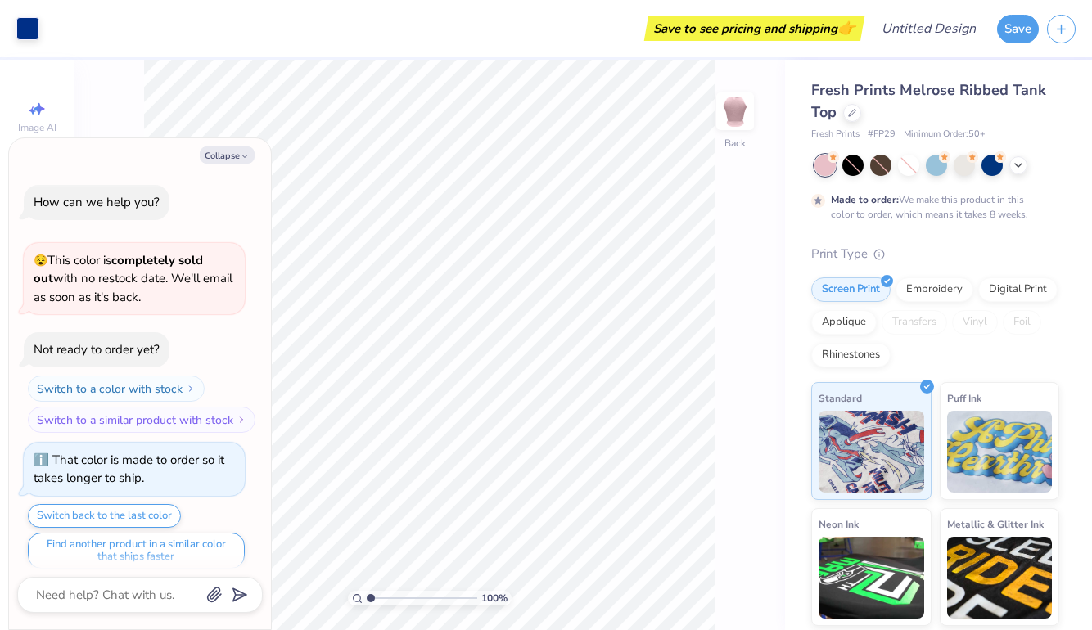
scroll to position [10, 0]
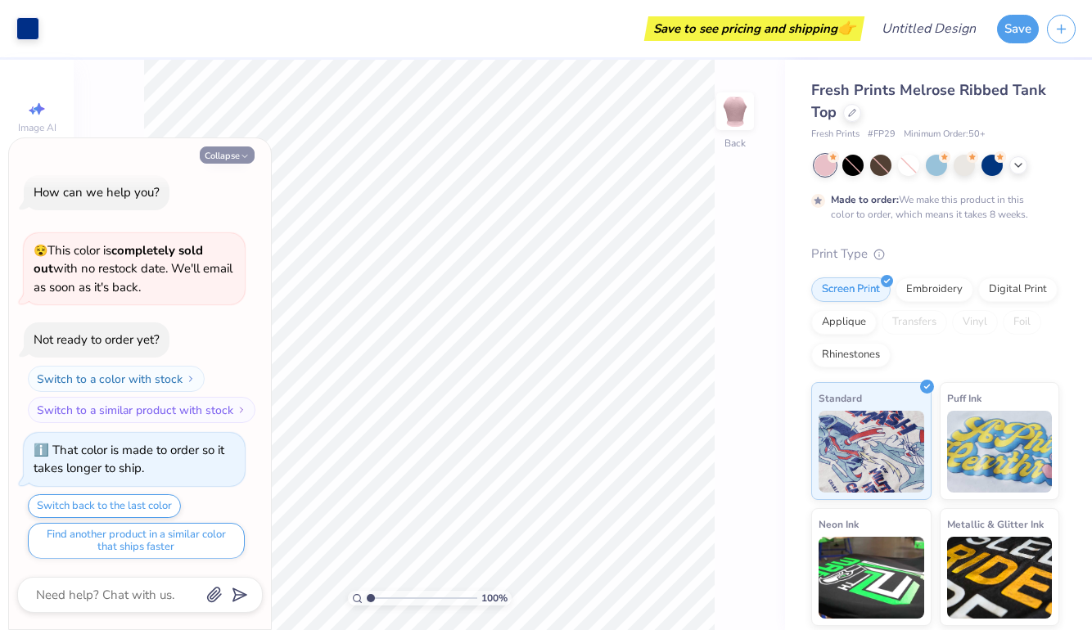
click at [225, 150] on button "Collapse" at bounding box center [227, 154] width 55 height 17
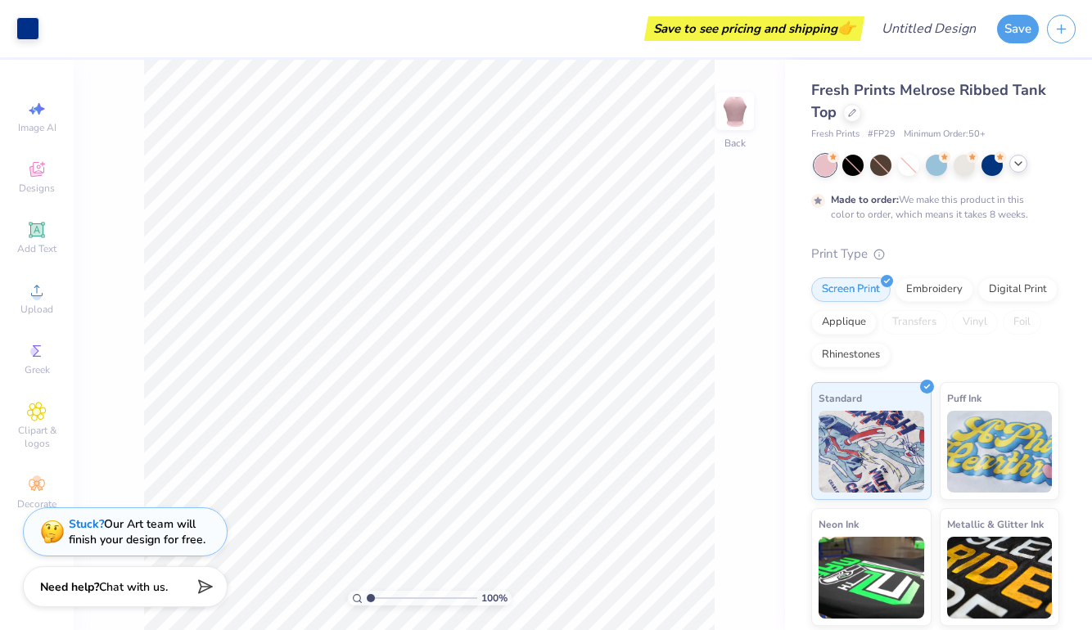
click at [1020, 161] on icon at bounding box center [1017, 163] width 13 height 13
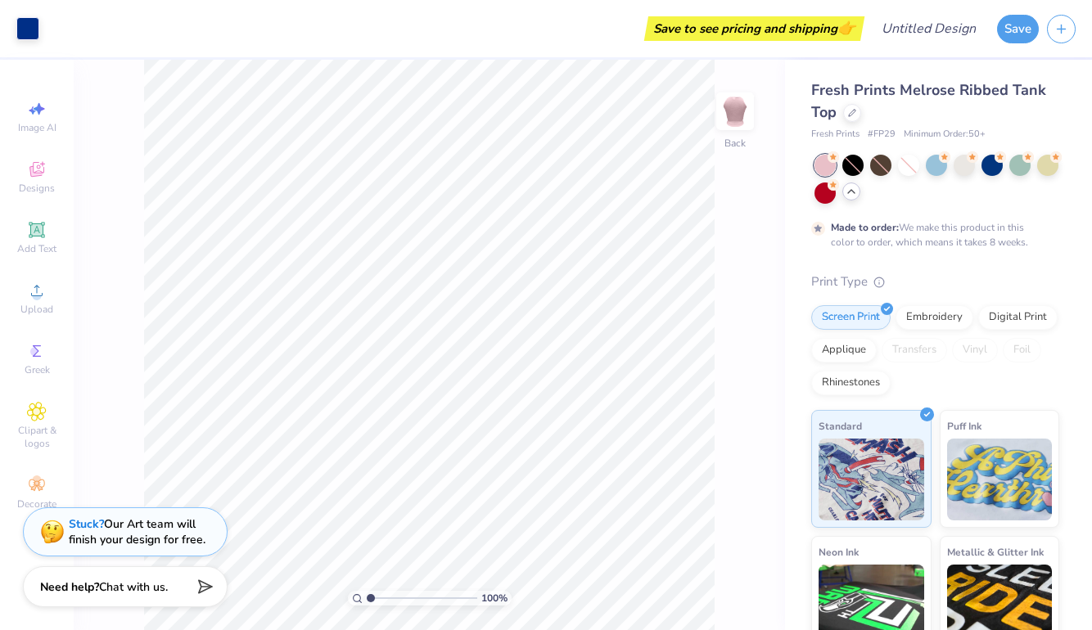
scroll to position [0, 0]
click at [850, 115] on icon at bounding box center [852, 111] width 8 height 8
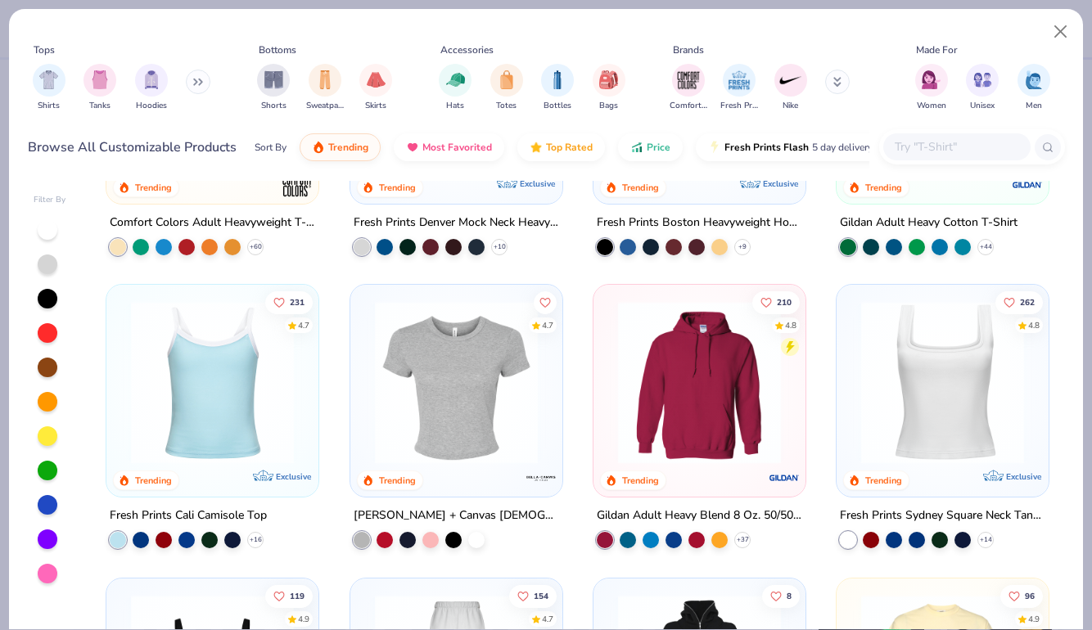
scroll to position [205, 0]
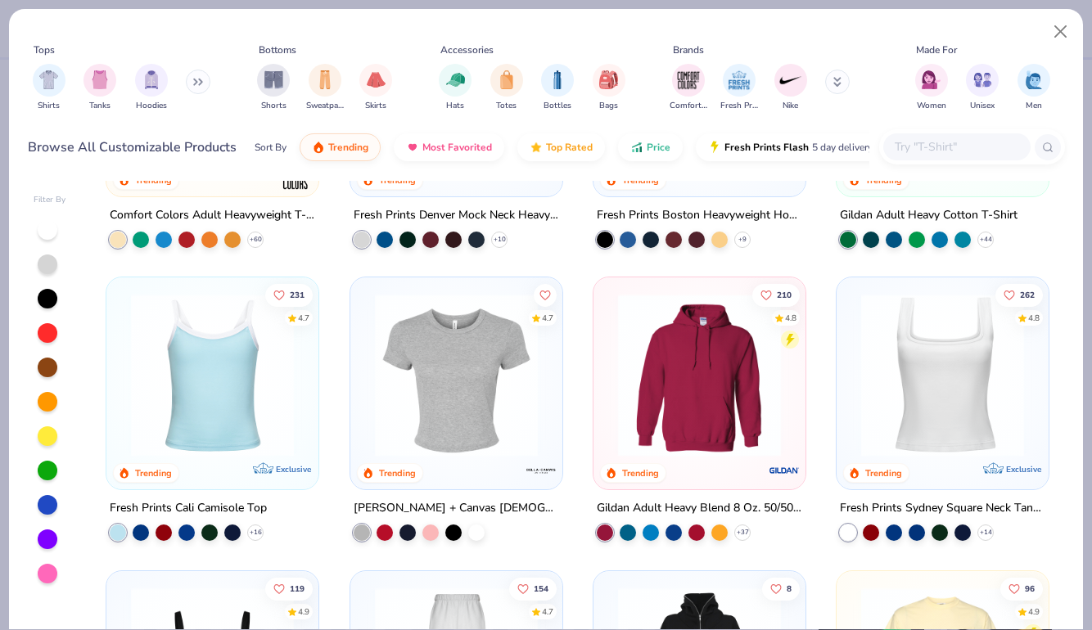
click at [430, 365] on img at bounding box center [456, 375] width 179 height 163
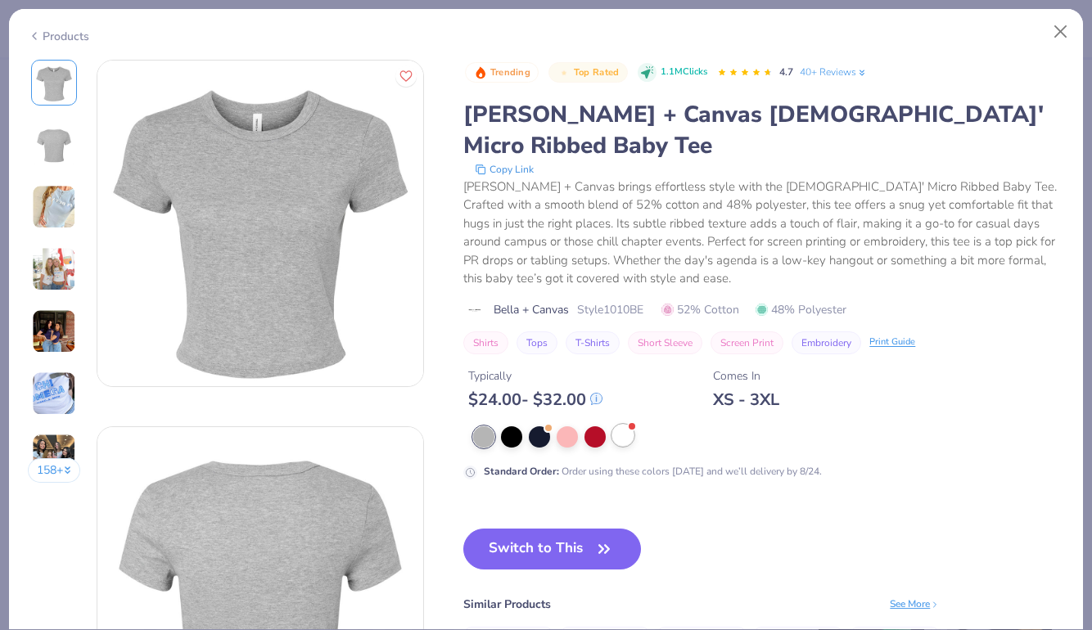
click at [619, 425] on div at bounding box center [622, 435] width 21 height 21
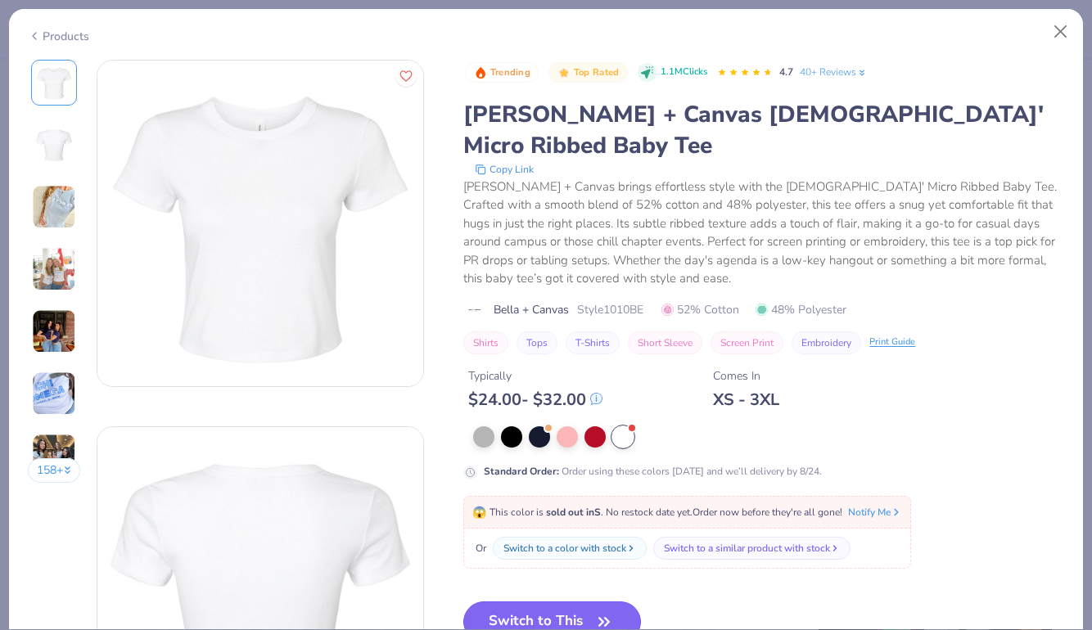
click at [561, 601] on button "Switch to This" at bounding box center [552, 621] width 178 height 41
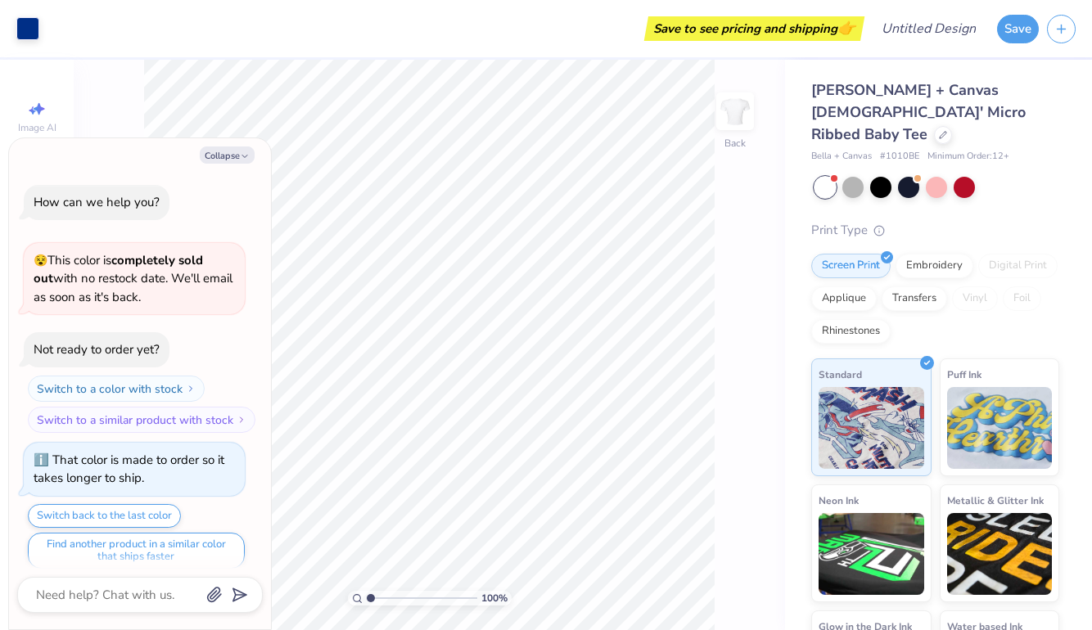
scroll to position [90, 0]
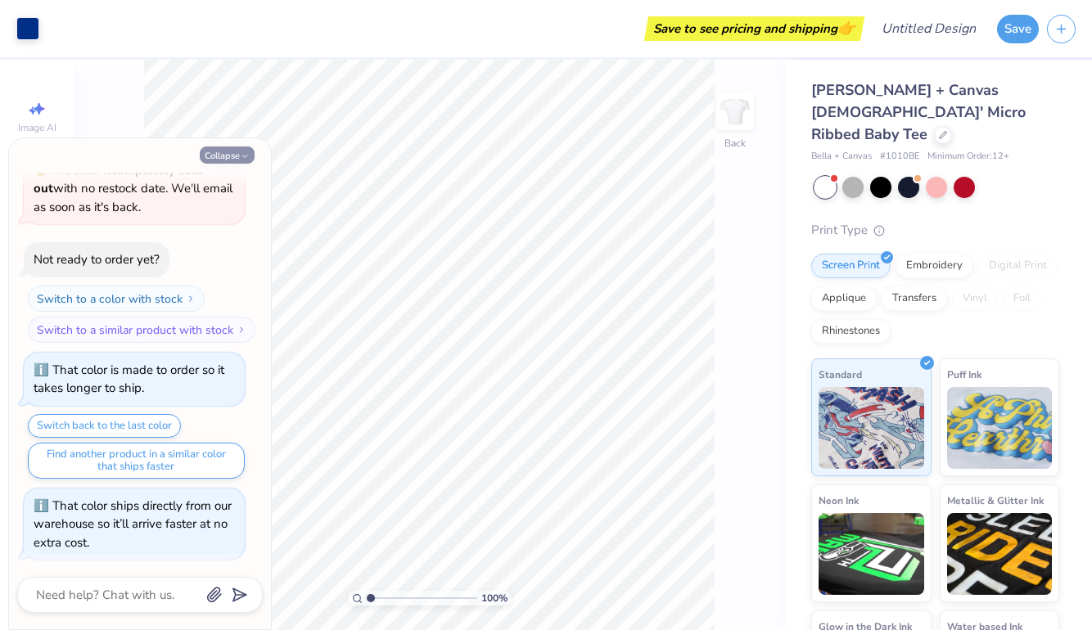
click at [234, 149] on button "Collapse" at bounding box center [227, 154] width 55 height 17
type textarea "x"
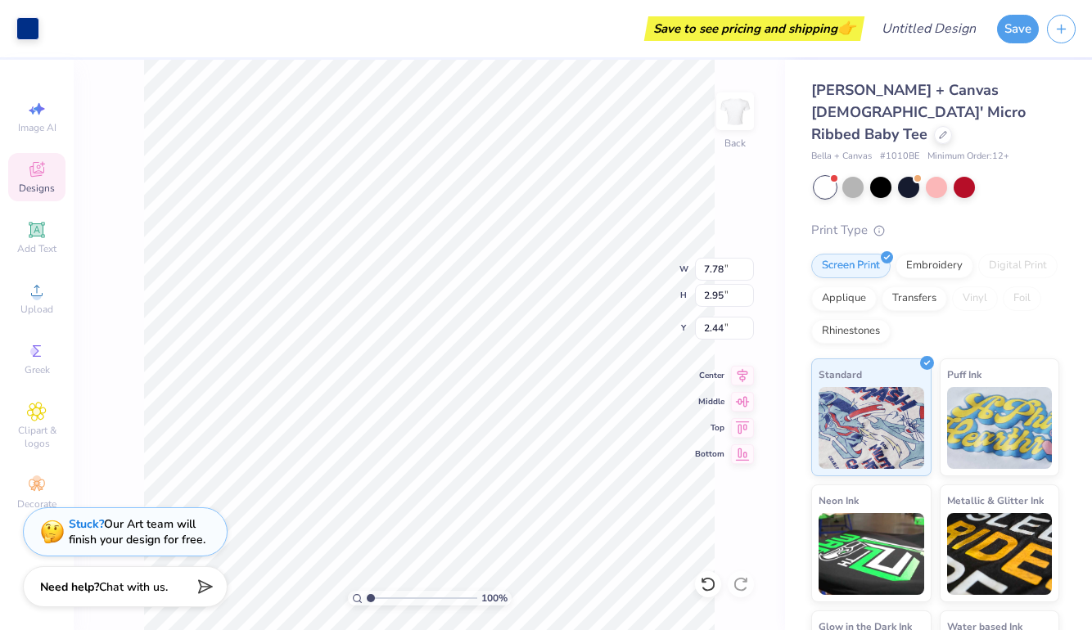
type input "1.77"
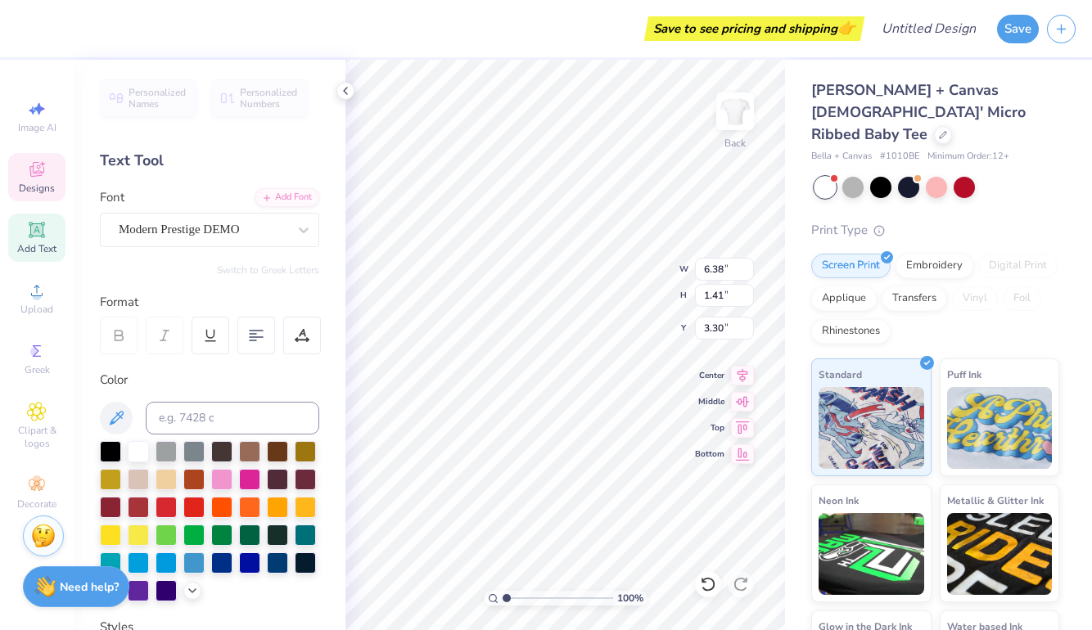
scroll to position [0, 7]
click at [298, 230] on icon at bounding box center [303, 230] width 16 height 16
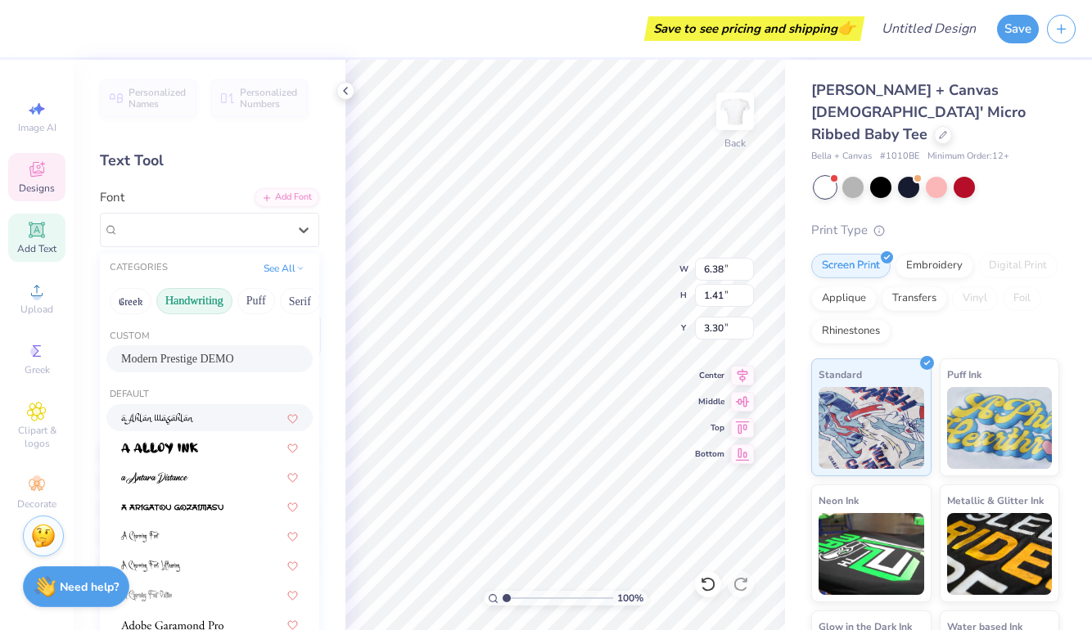
click at [196, 300] on button "Handwriting" at bounding box center [194, 301] width 76 height 26
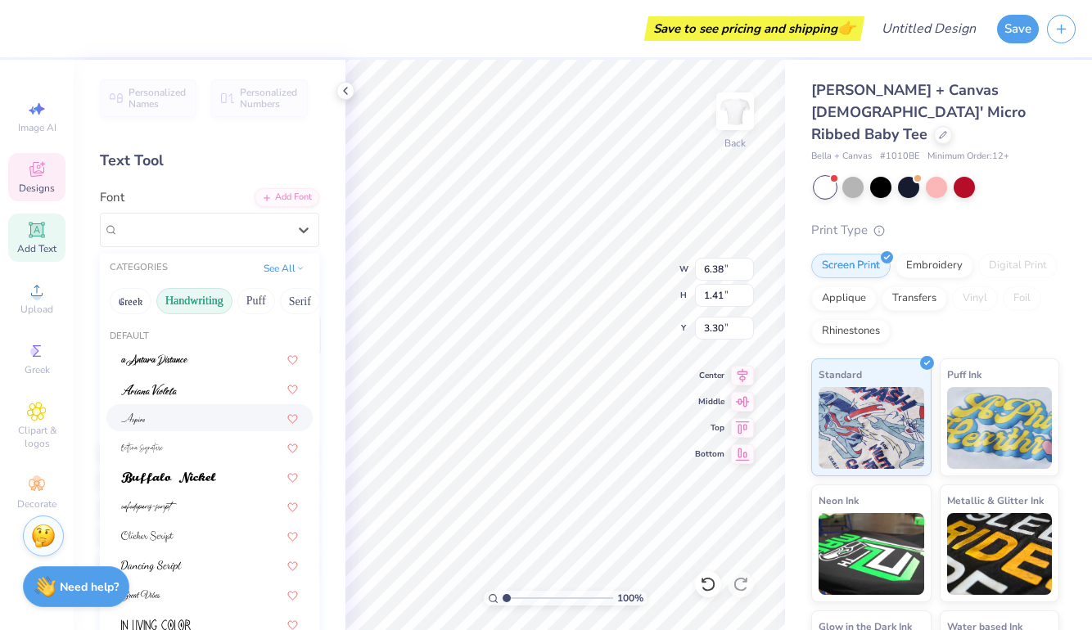
click at [191, 424] on div at bounding box center [209, 417] width 177 height 17
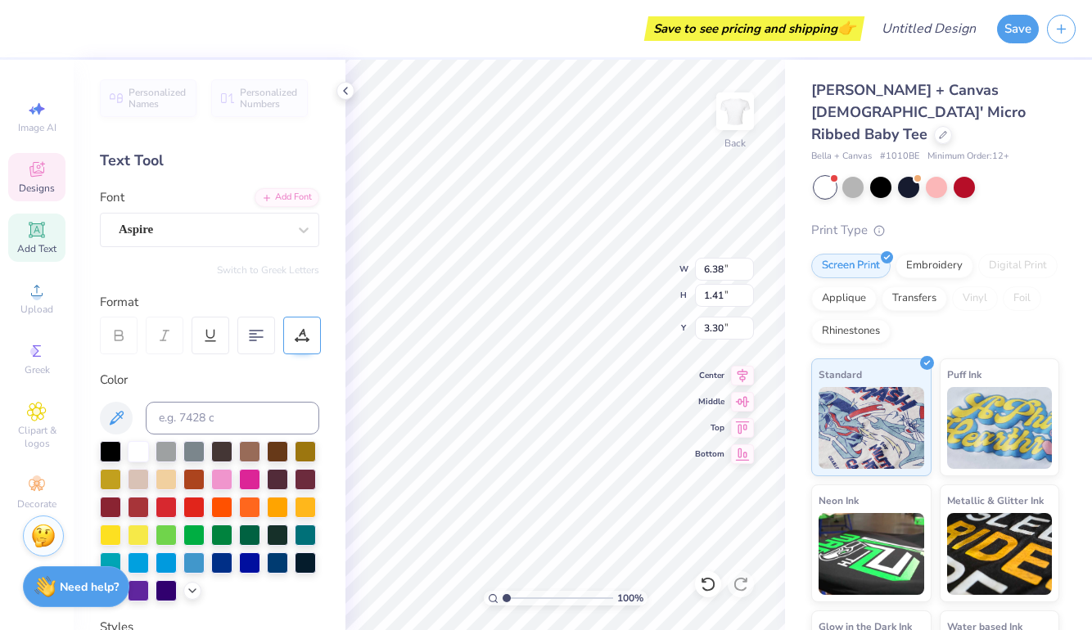
type textarea "alpha Kappa Delta Phi"
type input "3.57"
click at [741, 464] on div "100 % Back W 10.23 10.23 " H 1.47 1.47 " Y 3.57 3.57 " Center Middle Top Bottom" at bounding box center [564, 345] width 439 height 570
